Goal: Task Accomplishment & Management: Manage account settings

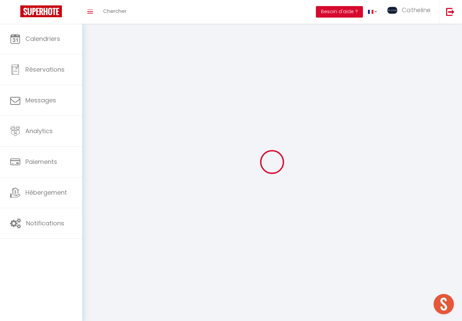
type input "HXuld7LOIaBpQllUMrjAmgjhG"
type input "dYSVf1NF3iJyj4Xiqhv7CaHAK"
type input "[URL][DOMAIN_NAME]"
select select "28"
select select "fr"
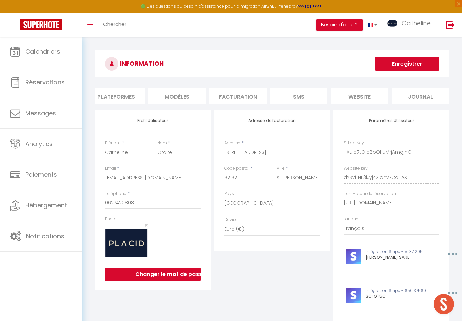
scroll to position [0, 129]
click at [367, 89] on li "website" at bounding box center [359, 96] width 57 height 17
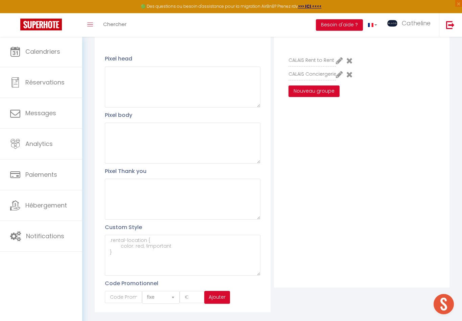
scroll to position [89, 0]
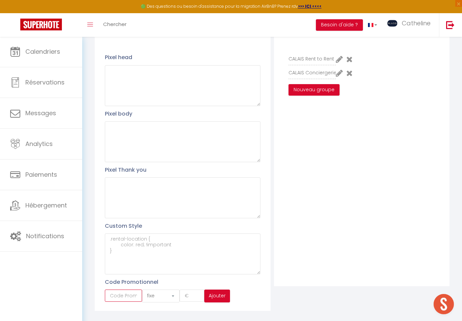
click at [132, 298] on input "text" at bounding box center [123, 296] width 37 height 12
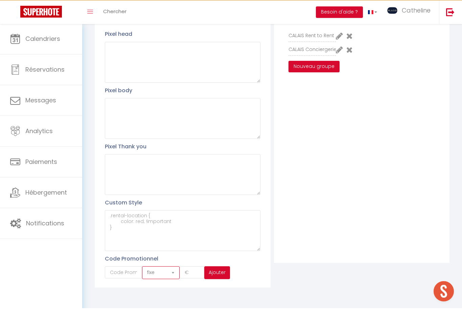
click at [168, 279] on select "fixe pourcentage" at bounding box center [160, 285] width 37 height 13
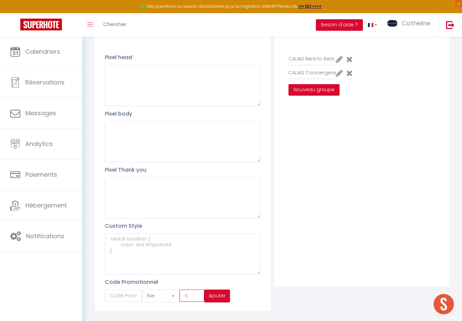
click at [190, 297] on input "number" at bounding box center [191, 296] width 25 height 12
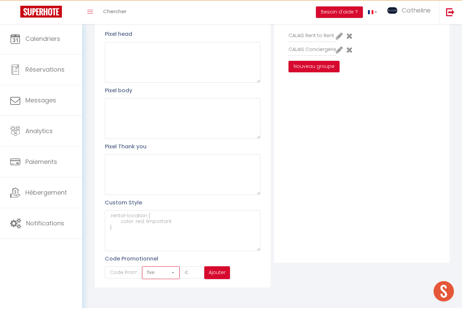
click at [169, 279] on select "fixe pourcentage" at bounding box center [160, 285] width 37 height 13
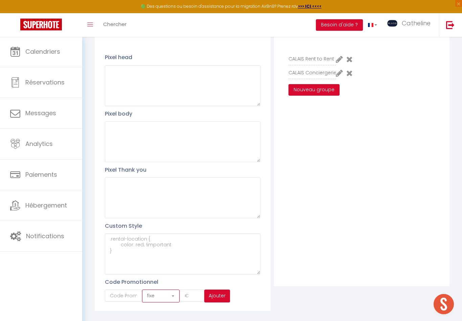
select select "percent"
click at [191, 297] on input "number" at bounding box center [191, 296] width 25 height 12
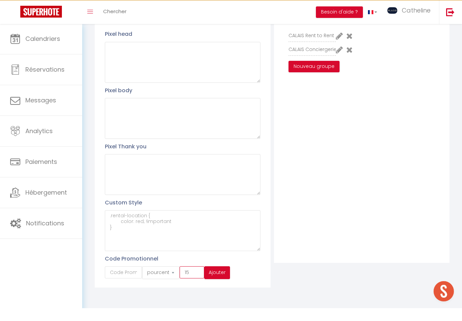
type input "15"
click at [130, 279] on input "text" at bounding box center [123, 285] width 37 height 12
type input "CALAIS1502"
click at [219, 279] on button "Ajouter" at bounding box center [217, 285] width 26 height 13
select select "fixed"
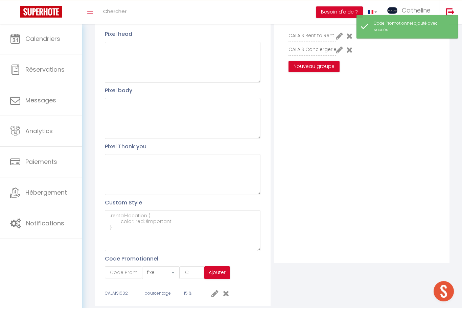
scroll to position [107, 0]
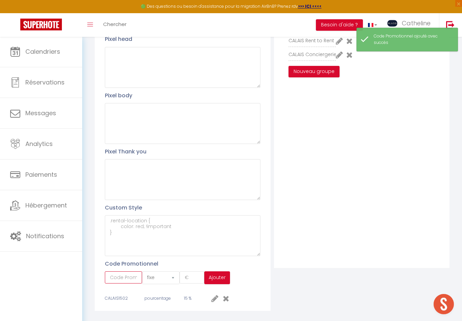
click at [132, 277] on input "text" at bounding box center [123, 277] width 37 height 12
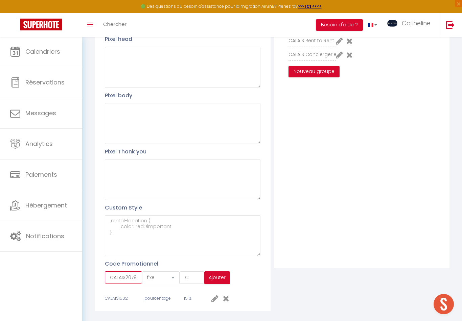
type input "CALAIS2078"
click at [168, 276] on select "fixe pourcentage" at bounding box center [160, 277] width 37 height 13
select select "percent"
click at [196, 276] on input "number" at bounding box center [191, 277] width 25 height 12
type input "20"
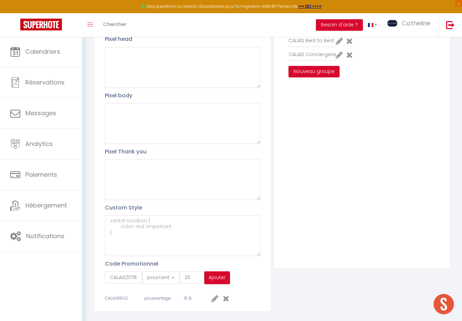
click at [221, 278] on button "Ajouter" at bounding box center [217, 277] width 26 height 13
select select "fixed"
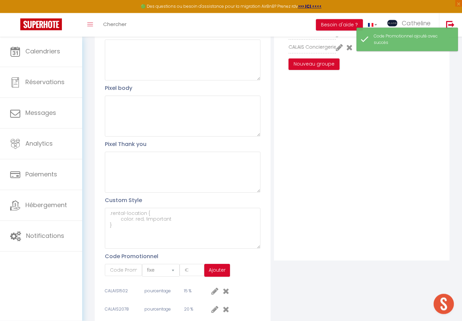
scroll to position [125, 0]
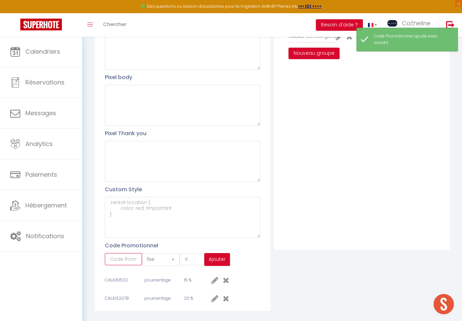
click at [126, 261] on input "text" at bounding box center [123, 259] width 37 height 12
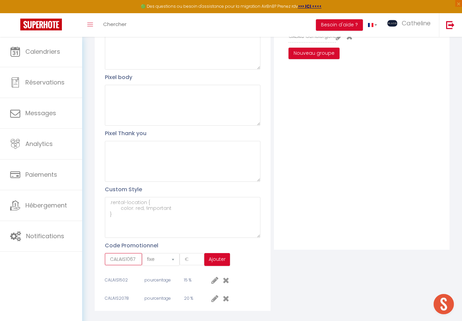
type input "CALAIS1067"
click at [167, 263] on select "fixe pourcentage" at bounding box center [160, 259] width 37 height 13
select select "percent"
click at [194, 257] on input "number" at bounding box center [191, 259] width 25 height 12
type input "10"
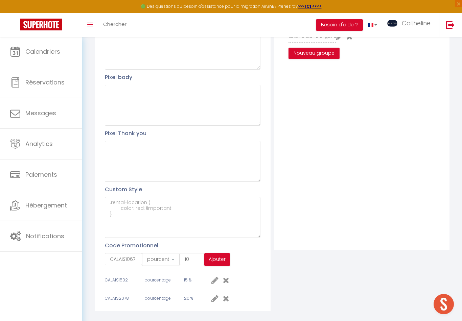
click at [225, 262] on button "Ajouter" at bounding box center [217, 259] width 26 height 13
select select "fixed"
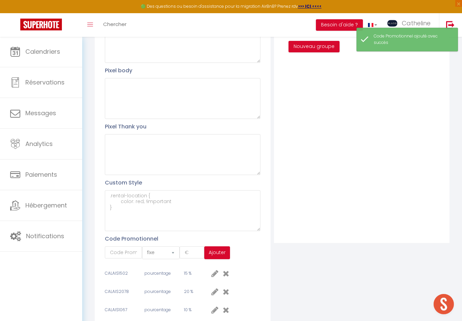
scroll to position [144, 0]
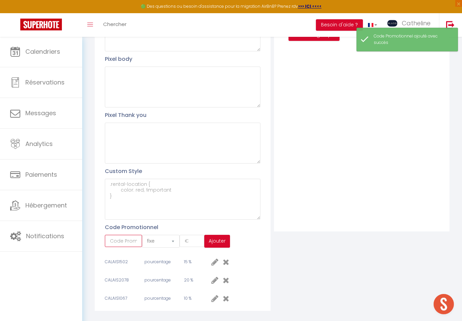
click at [131, 237] on input "text" at bounding box center [123, 241] width 37 height 12
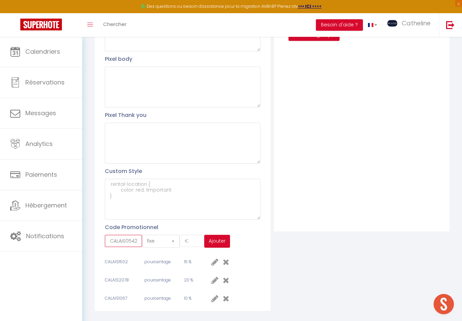
type input "CALAIS0542"
click at [170, 241] on select "fixe pourcentage" at bounding box center [160, 241] width 37 height 13
select select "percent"
click at [196, 240] on input "number" at bounding box center [191, 241] width 25 height 12
type input "5"
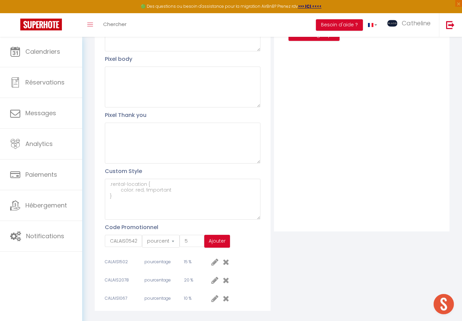
click at [224, 242] on button "Ajouter" at bounding box center [217, 241] width 26 height 13
select select "fixed"
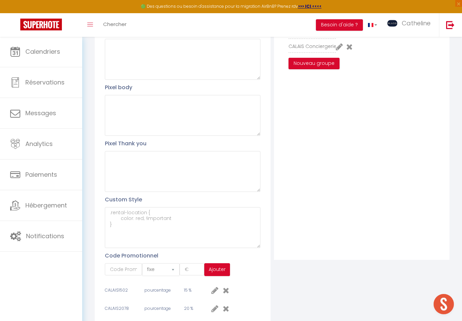
scroll to position [115, 0]
click at [227, 233] on textarea at bounding box center [182, 228] width 155 height 41
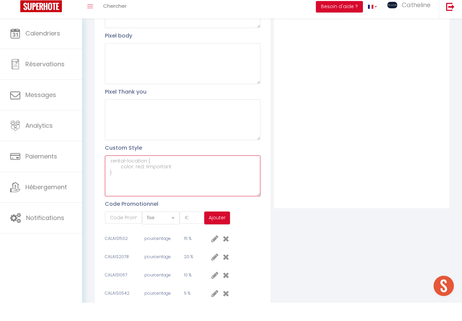
scroll to position [172, 0]
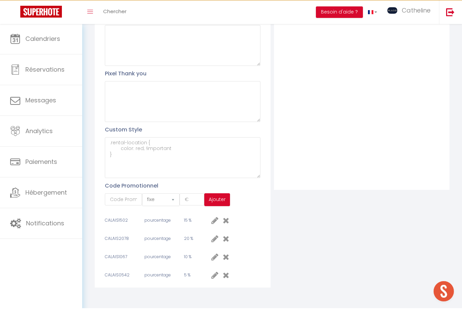
click at [120, 230] on span "CALAIS1502" at bounding box center [116, 233] width 23 height 6
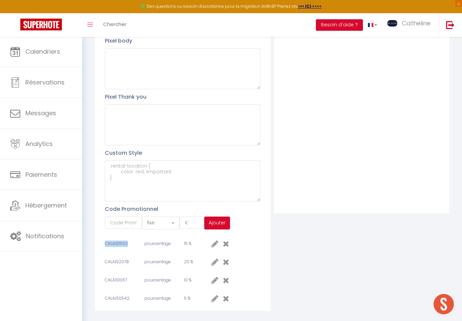
copy span "CALAIS1502"
